Goal: Transaction & Acquisition: Purchase product/service

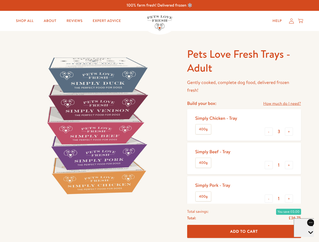
click at [159, 121] on img at bounding box center [96, 125] width 157 height 157
click at [282, 104] on link "How much do I need?" at bounding box center [282, 103] width 38 height 7
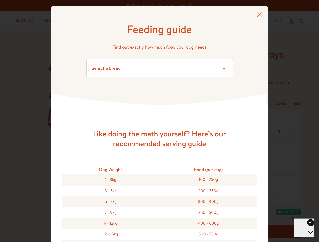
click at [269, 132] on div "Feeding guide Find out exactly how much food your dog needs Select a breed Affe…" at bounding box center [159, 121] width 319 height 242
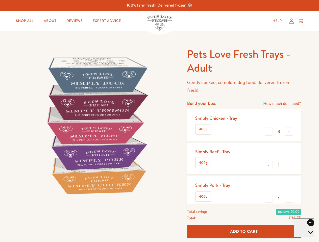
click at [289, 132] on button "+" at bounding box center [289, 132] width 8 height 8
type input "4"
click at [269, 165] on button "-" at bounding box center [269, 165] width 8 height 8
click at [289, 165] on button "+" at bounding box center [289, 165] width 8 height 8
type input "1"
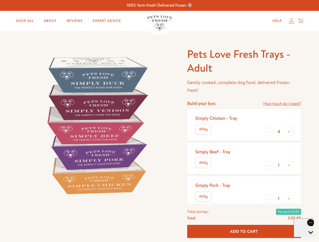
click at [269, 199] on button "-" at bounding box center [269, 199] width 8 height 8
click at [289, 199] on button "+" at bounding box center [289, 199] width 8 height 8
type input "1"
click at [244, 232] on span "Add To Cart" at bounding box center [244, 231] width 28 height 5
click at [308, 239] on icon "Open gorgias live chat" at bounding box center [310, 241] width 5 height 5
